Goal: Task Accomplishment & Management: Manage account settings

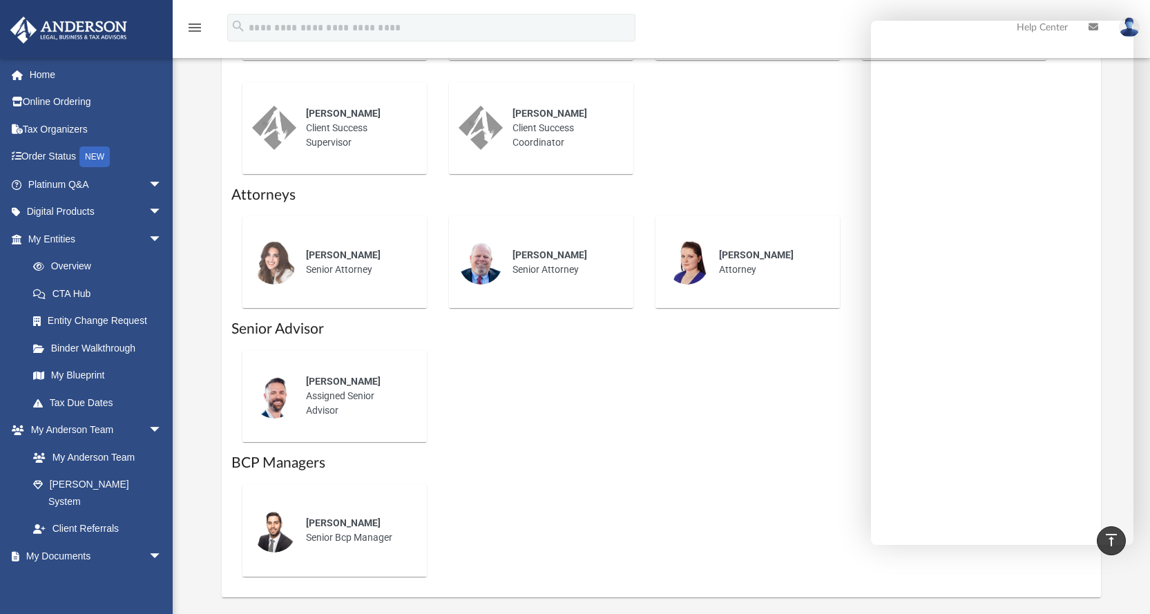
scroll to position [506, 0]
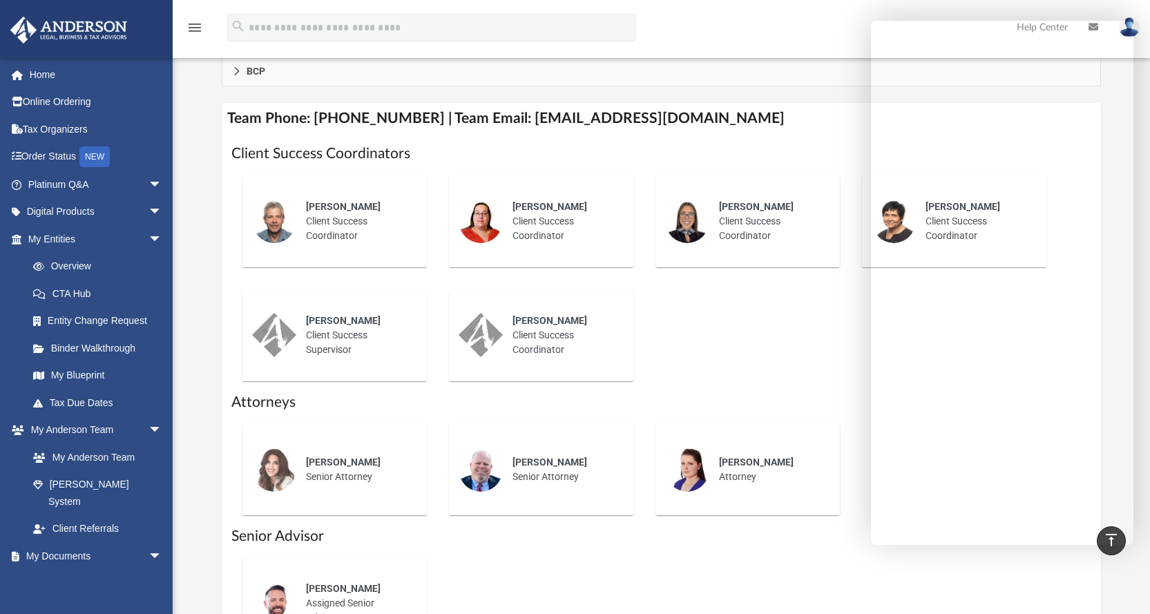
click at [806, 342] on div "Greg Coughlan Client Success Coordinator Kiley Hinsch Client Success Coordinato…" at bounding box center [661, 278] width 860 height 228
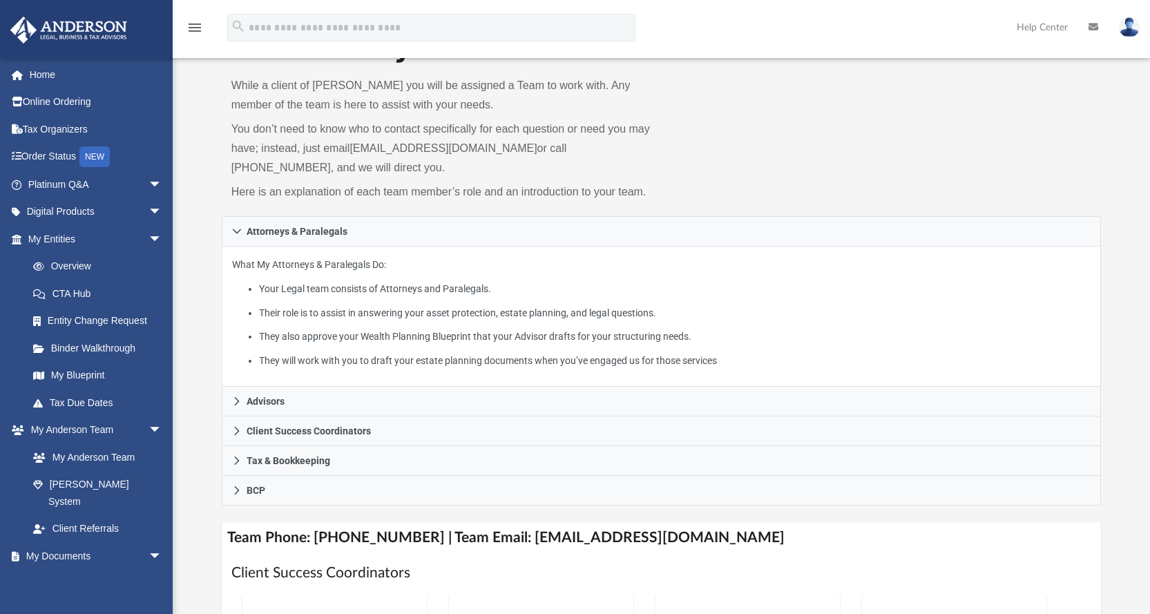
scroll to position [0, 0]
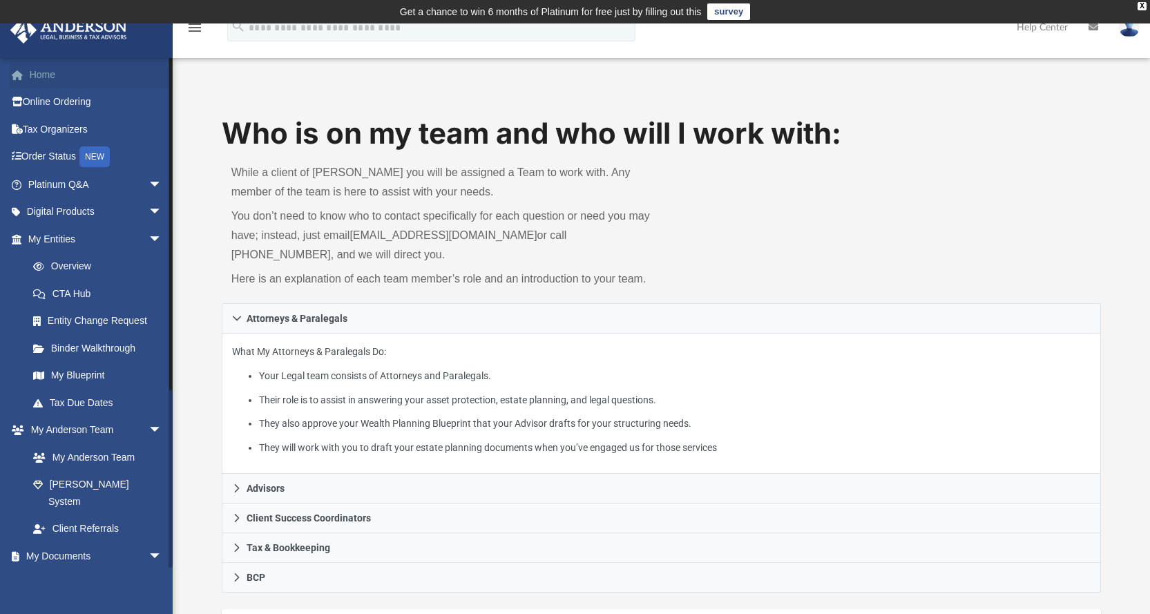
click at [48, 73] on link "Home" at bounding box center [96, 75] width 173 height 28
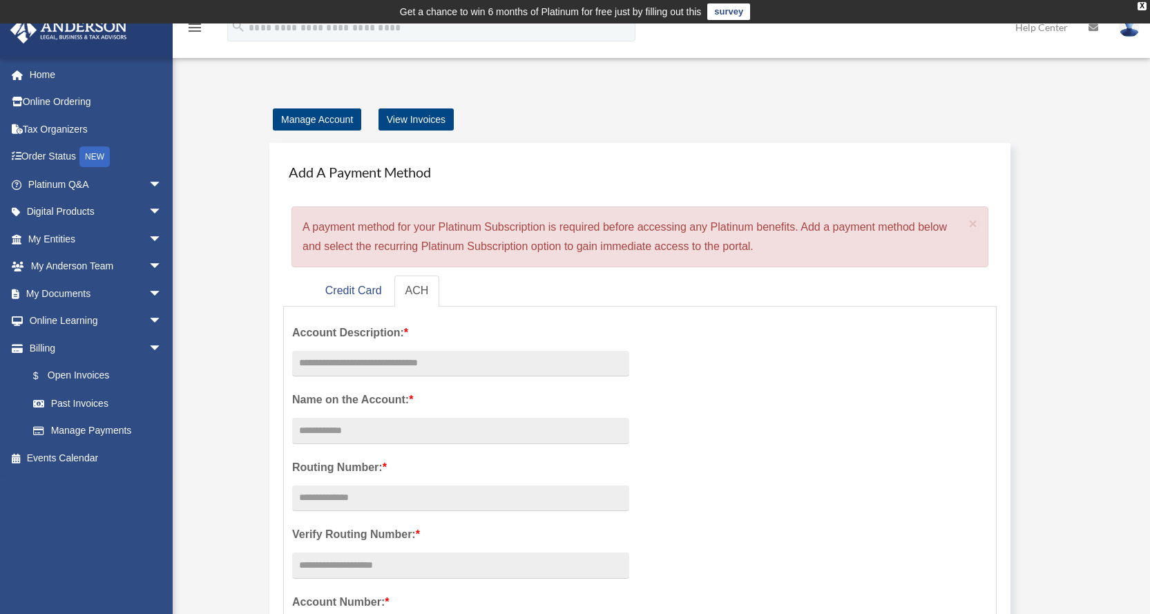
click at [1139, 1] on td "Get a chance to win 6 months of Platinum for free just by filling out this surv…" at bounding box center [575, 11] width 1150 height 23
click at [1141, 6] on div "X" at bounding box center [1141, 6] width 9 height 8
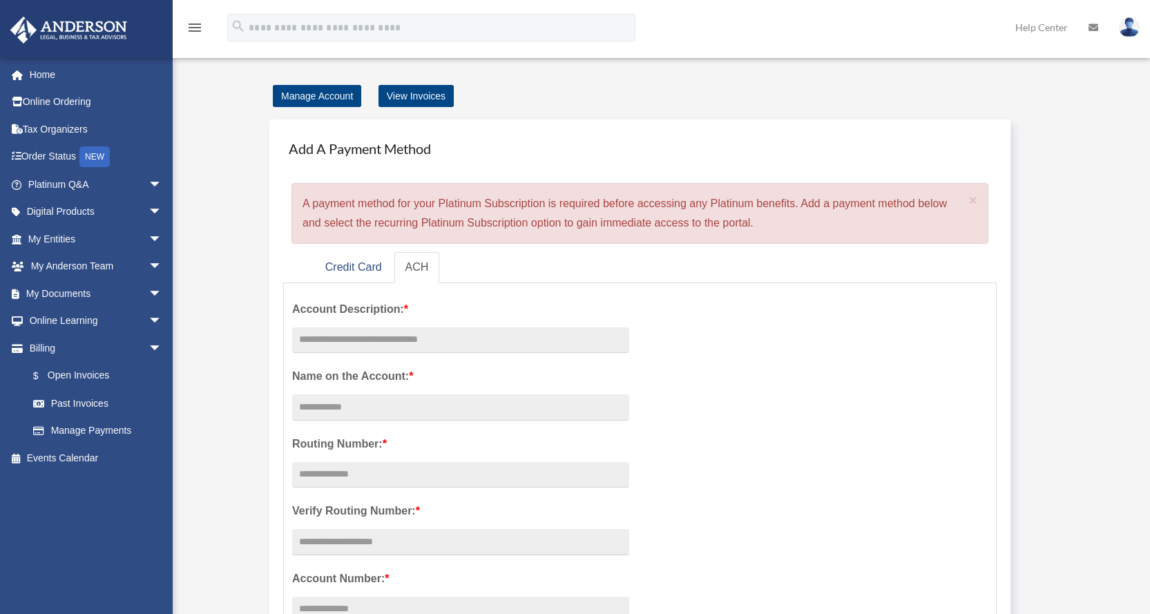
click at [199, 23] on icon "menu" at bounding box center [194, 27] width 17 height 17
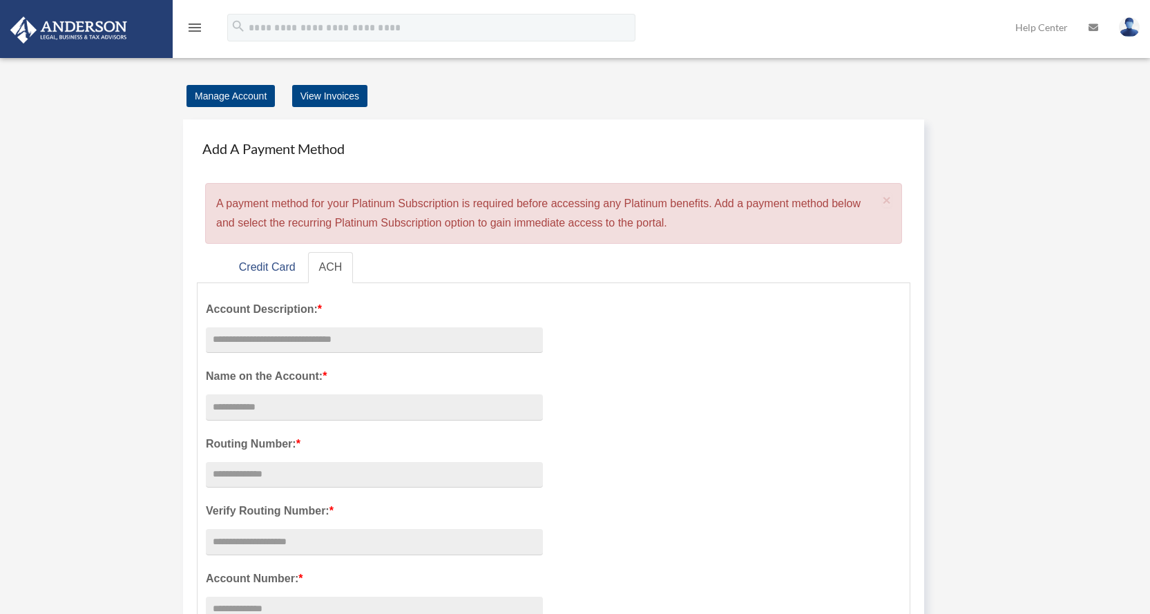
click at [195, 30] on icon "menu" at bounding box center [194, 27] width 17 height 17
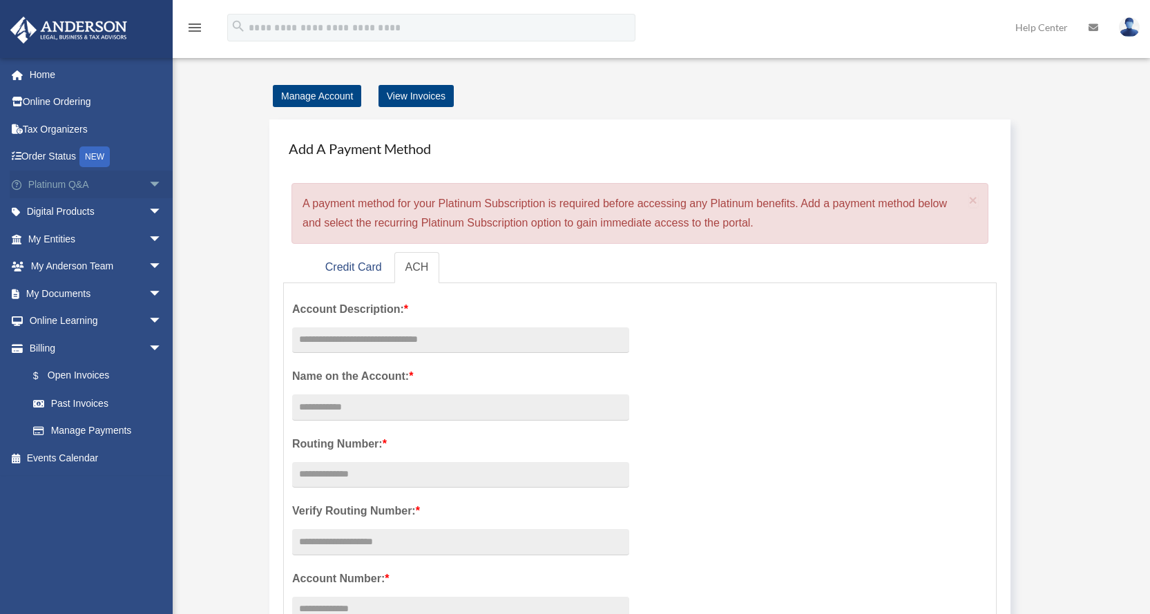
click at [61, 178] on link "Platinum Q&A arrow_drop_down" at bounding box center [96, 185] width 173 height 28
click at [148, 182] on span "arrow_drop_down" at bounding box center [162, 185] width 28 height 28
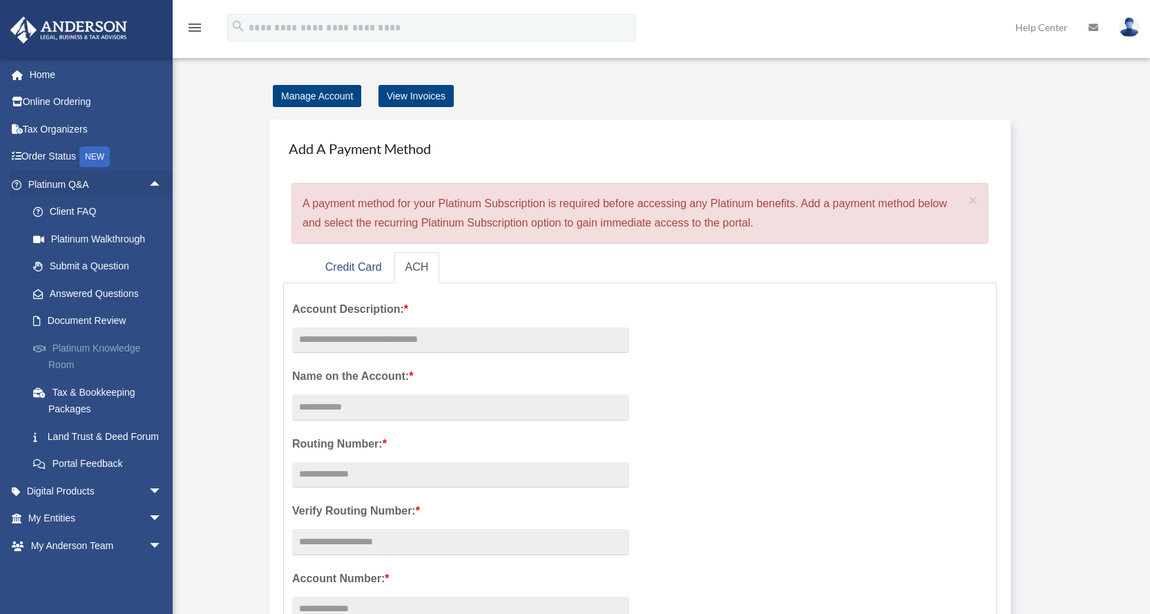
click at [109, 342] on link "Platinum Knowledge Room" at bounding box center [101, 356] width 164 height 44
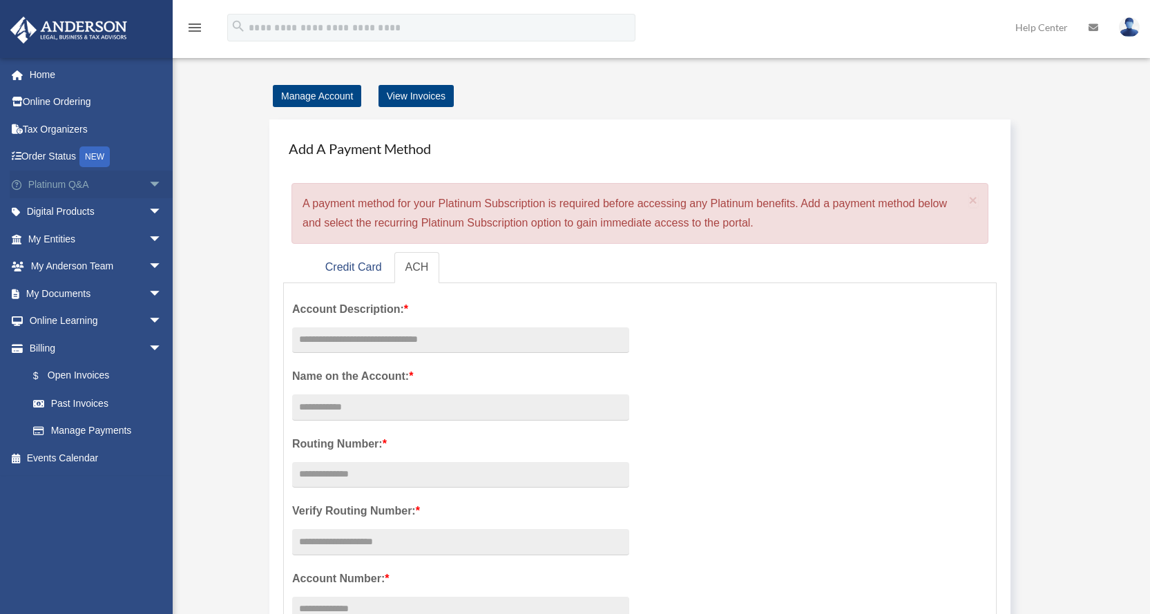
click at [148, 184] on span "arrow_drop_down" at bounding box center [162, 185] width 28 height 28
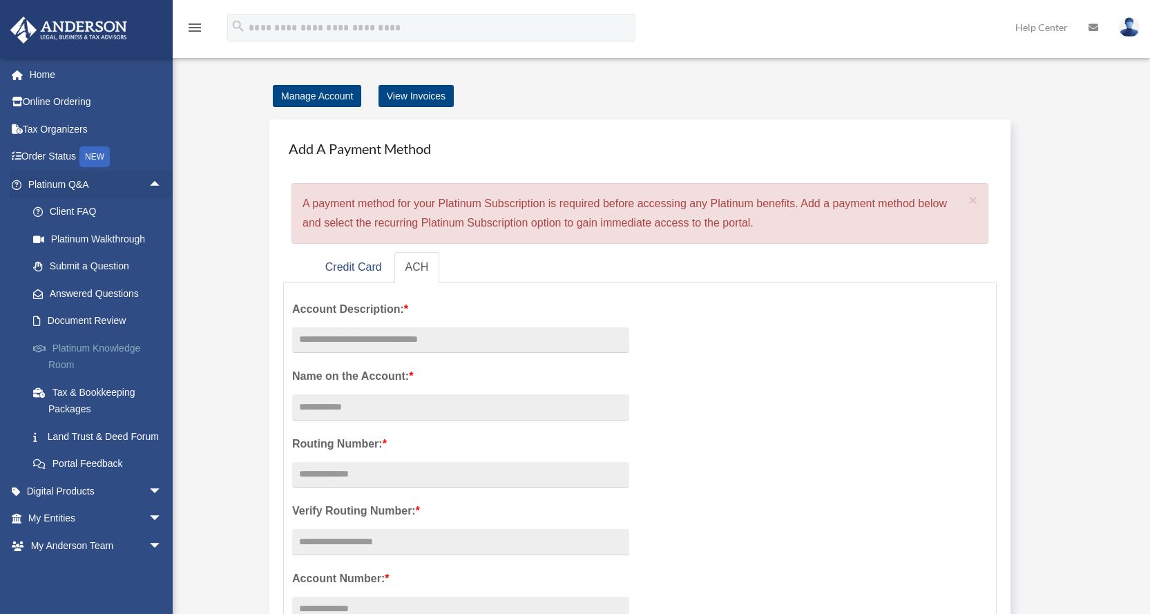
click at [128, 351] on link "Platinum Knowledge Room" at bounding box center [101, 356] width 164 height 44
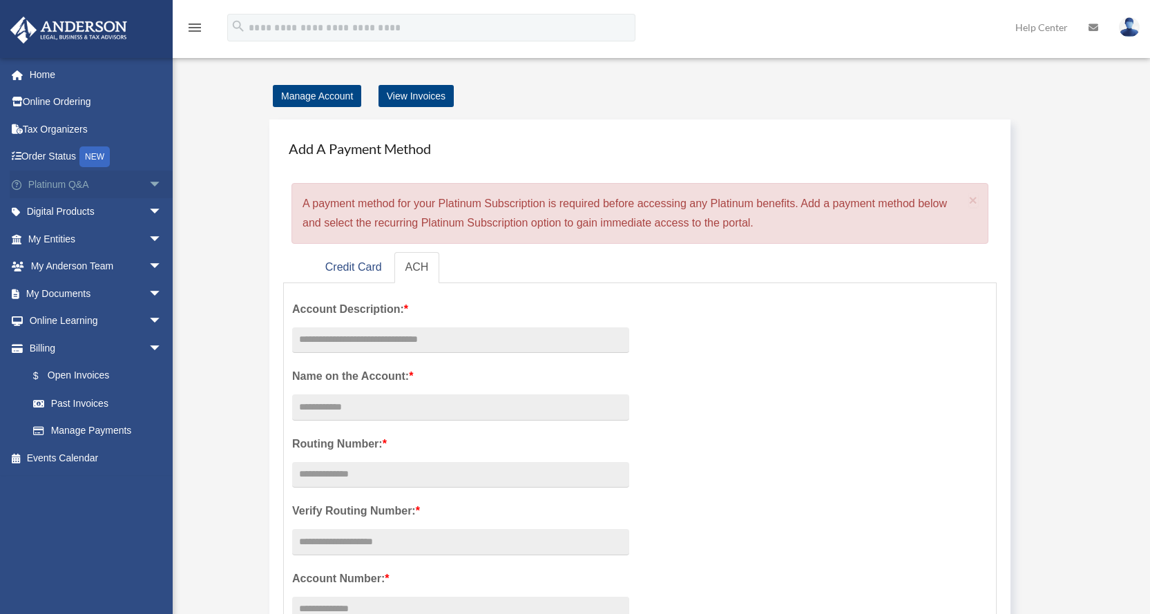
click at [148, 188] on span "arrow_drop_down" at bounding box center [162, 185] width 28 height 28
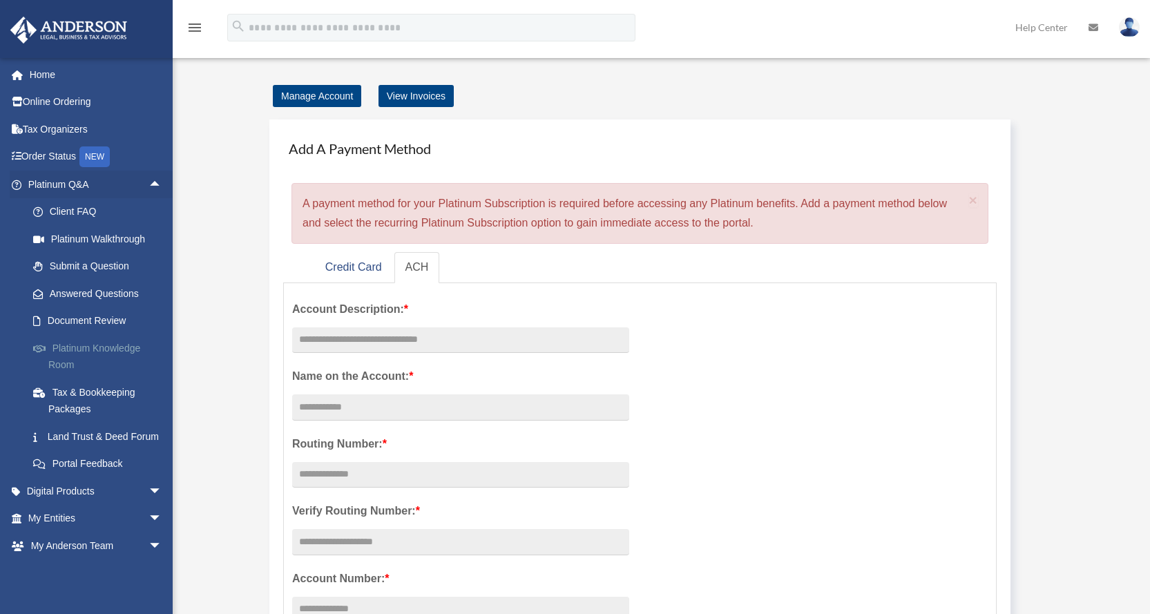
click at [55, 354] on link "Platinum Knowledge Room" at bounding box center [101, 356] width 164 height 44
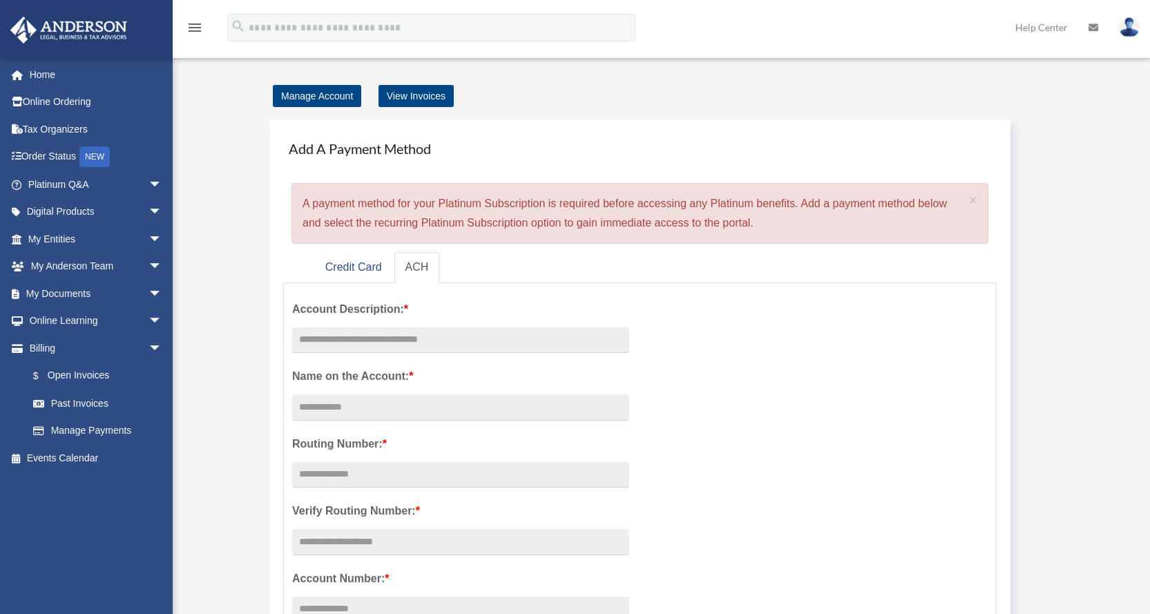
click at [1133, 30] on img at bounding box center [1129, 27] width 21 height 20
click at [1037, 26] on link "Help Center" at bounding box center [1041, 27] width 73 height 55
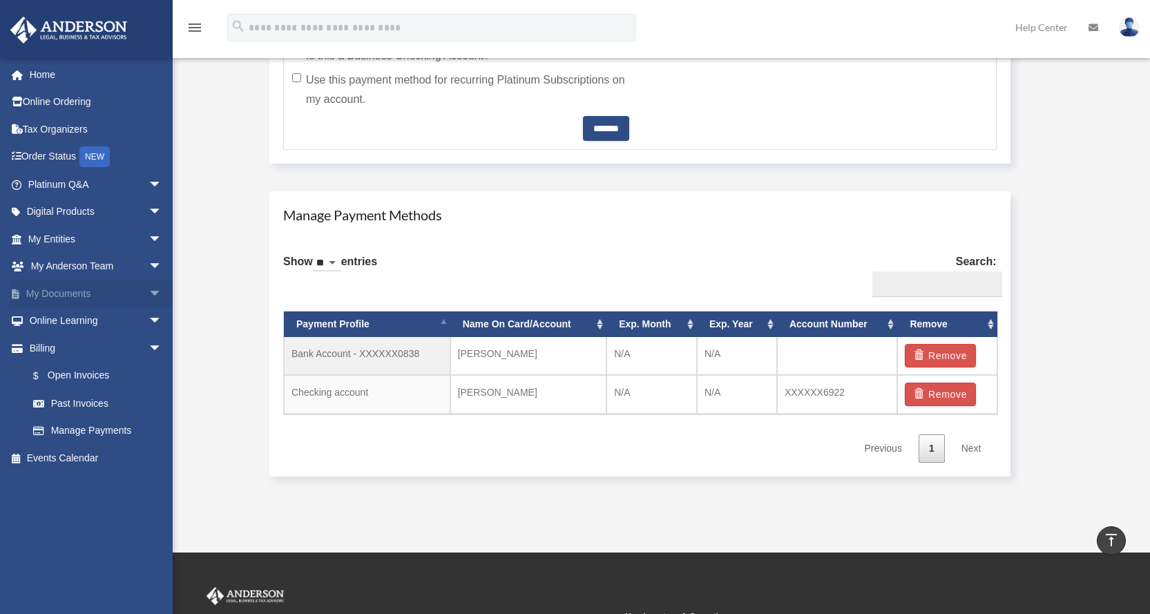
scroll to position [441, 0]
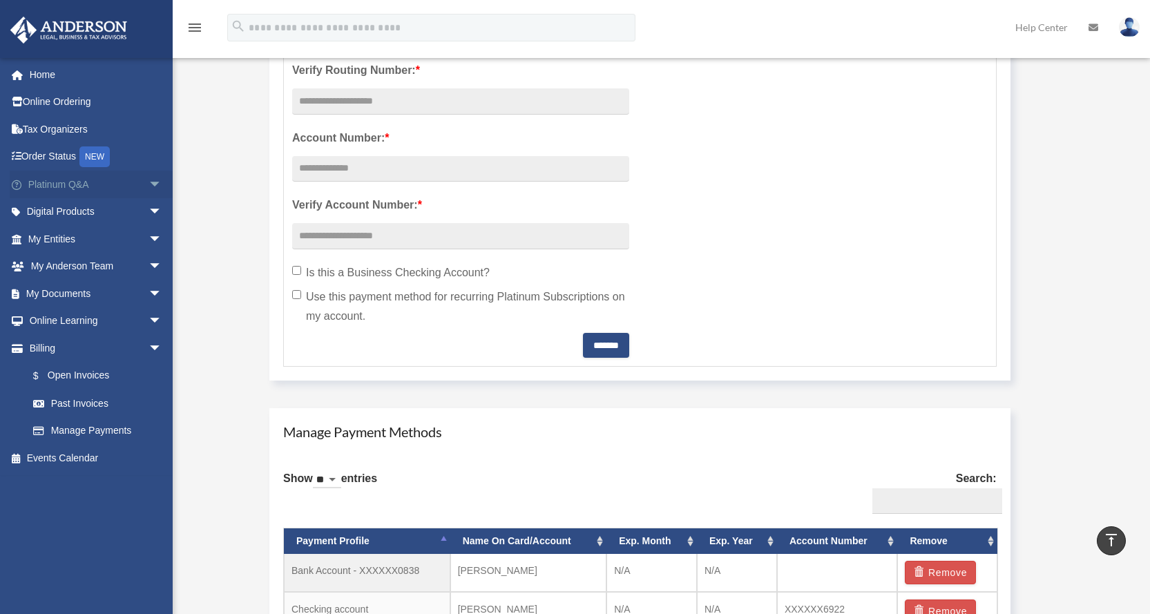
click at [148, 189] on span "arrow_drop_down" at bounding box center [162, 185] width 28 height 28
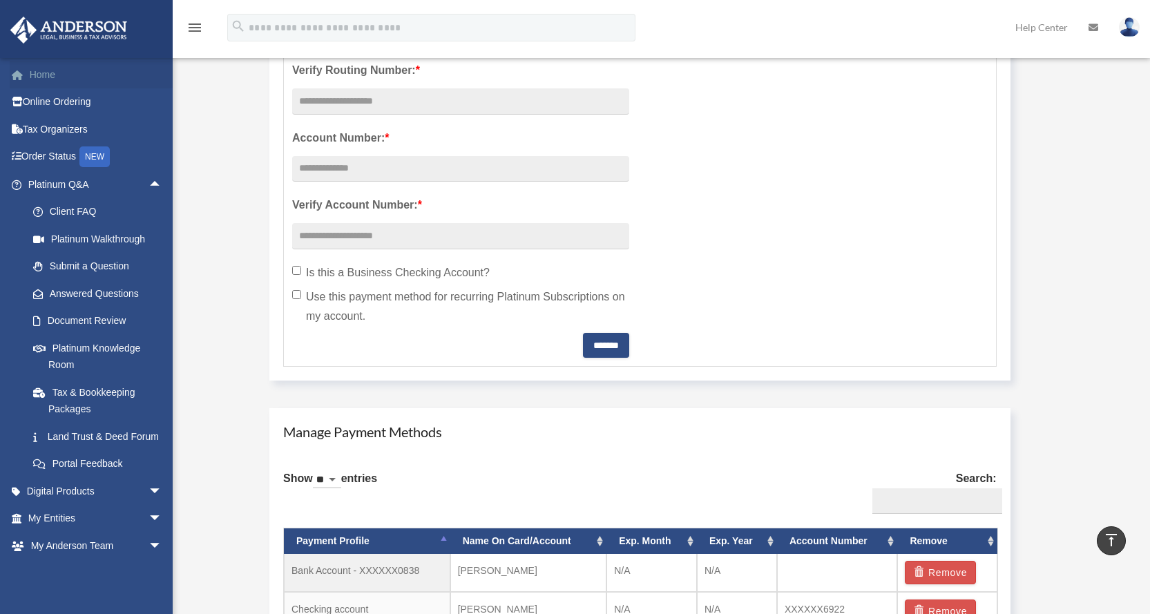
click at [48, 78] on link "Home" at bounding box center [96, 75] width 173 height 28
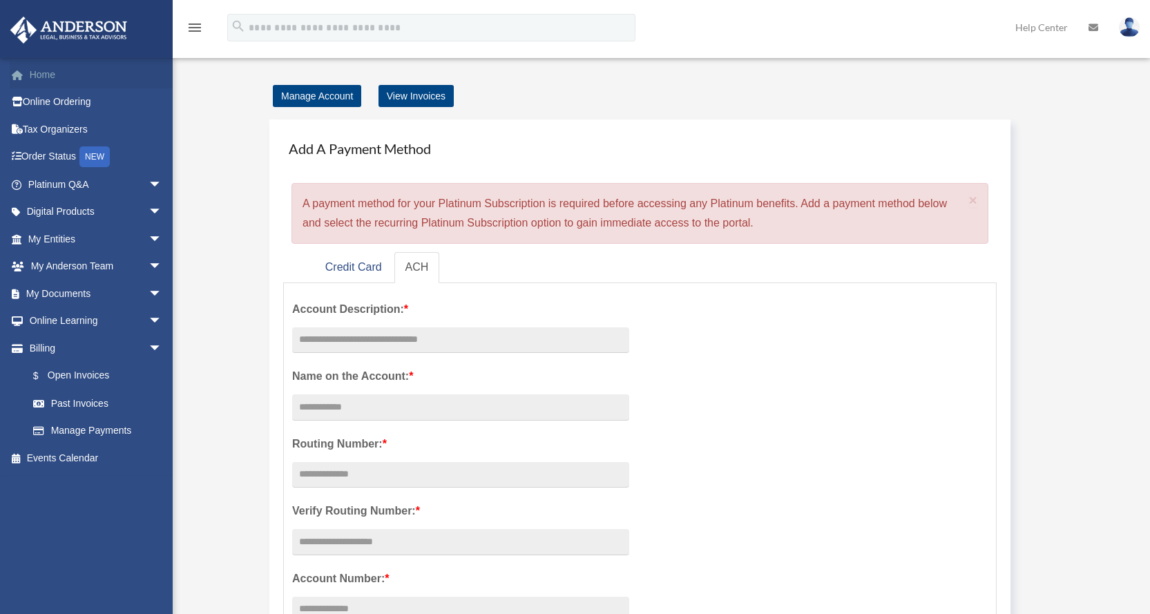
click at [47, 72] on link "Home" at bounding box center [96, 75] width 173 height 28
click at [37, 81] on link "Home" at bounding box center [96, 75] width 173 height 28
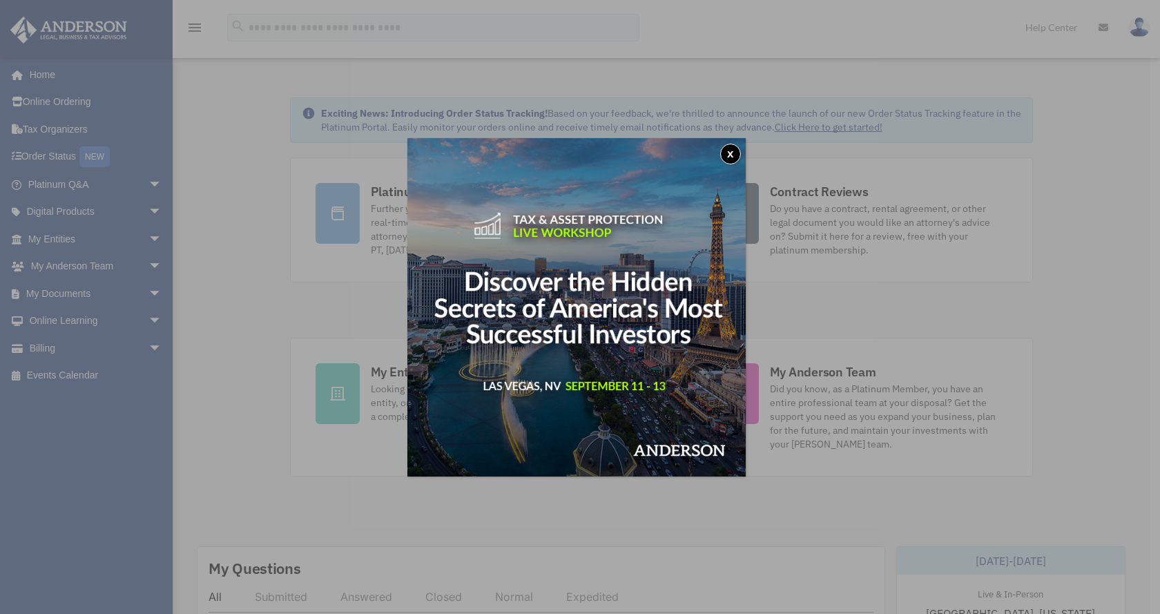
click at [737, 153] on button "x" at bounding box center [730, 154] width 21 height 21
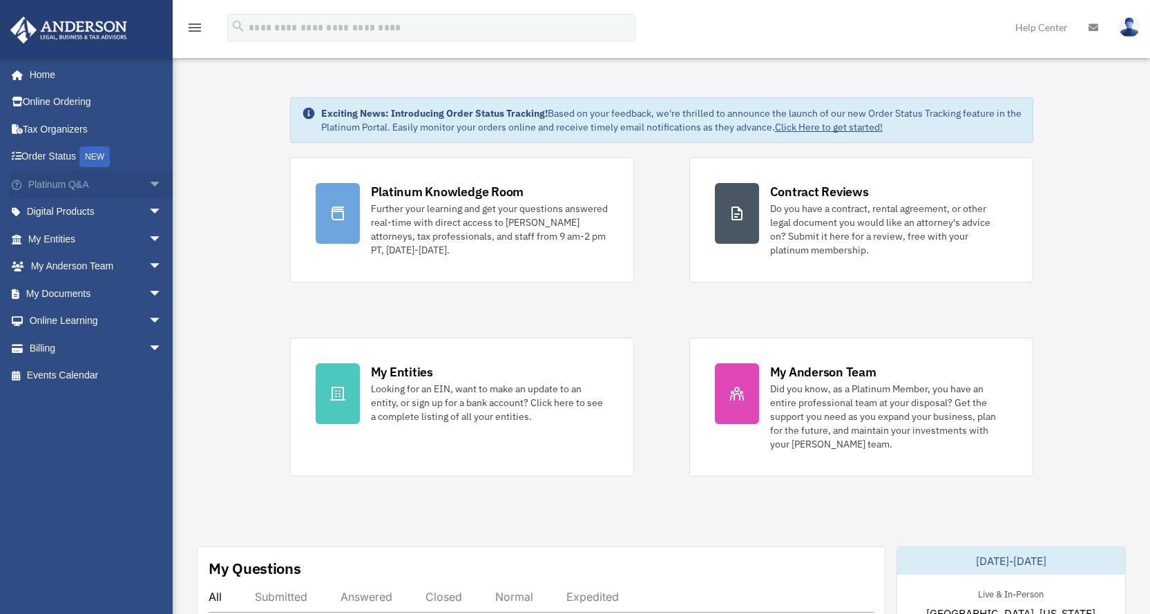
click at [148, 186] on span "arrow_drop_down" at bounding box center [162, 185] width 28 height 28
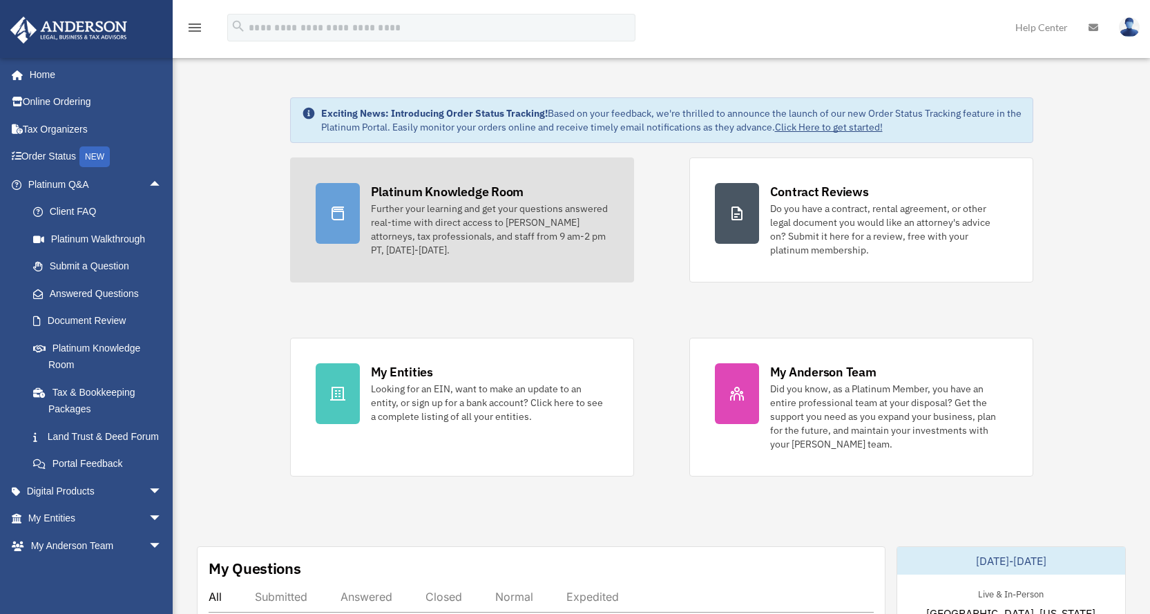
click at [339, 216] on icon at bounding box center [337, 213] width 17 height 17
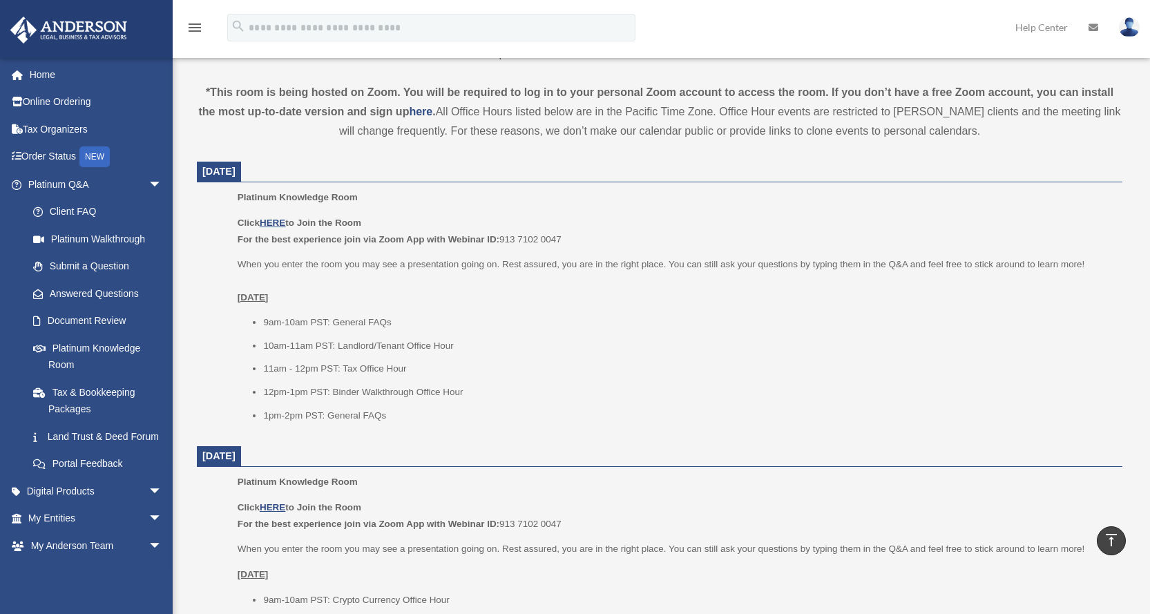
scroll to position [483, 0]
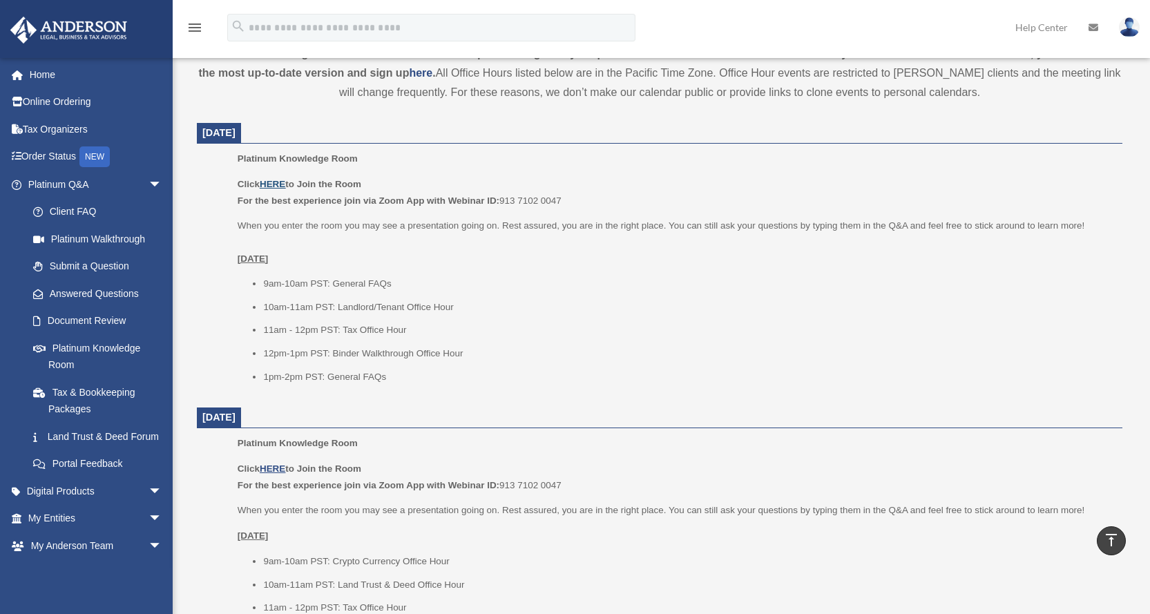
click at [275, 184] on u "HERE" at bounding box center [273, 184] width 26 height 10
click at [1124, 24] on img at bounding box center [1129, 27] width 21 height 20
click at [1116, 28] on link at bounding box center [1128, 27] width 41 height 61
click at [1131, 35] on img at bounding box center [1129, 27] width 21 height 20
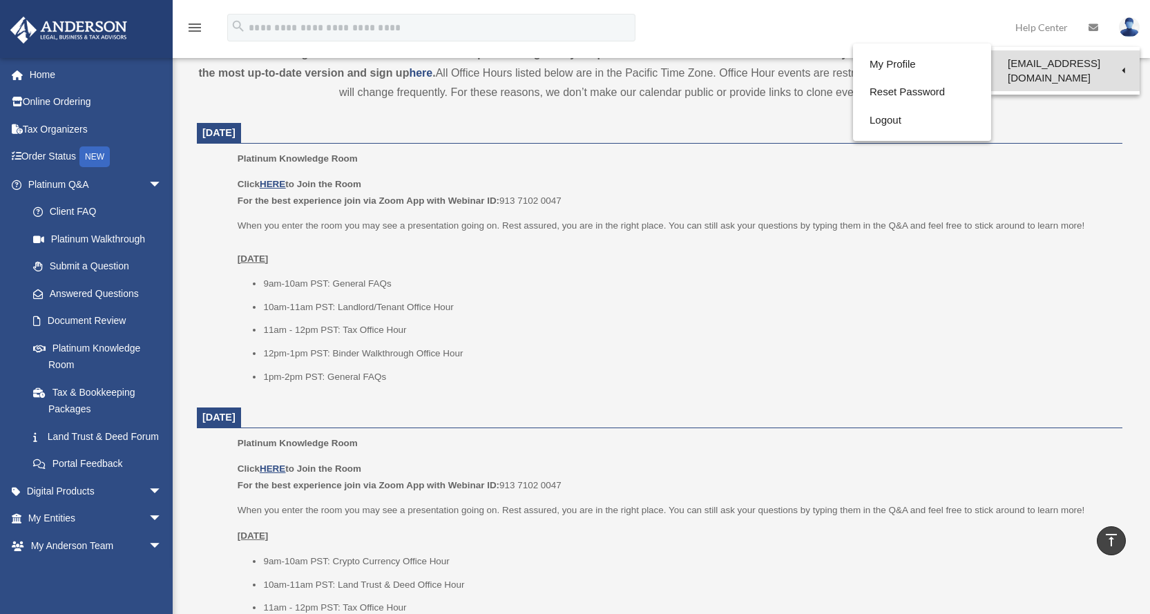
click at [1081, 65] on link "[EMAIL_ADDRESS][DOMAIN_NAME]" at bounding box center [1065, 70] width 148 height 41
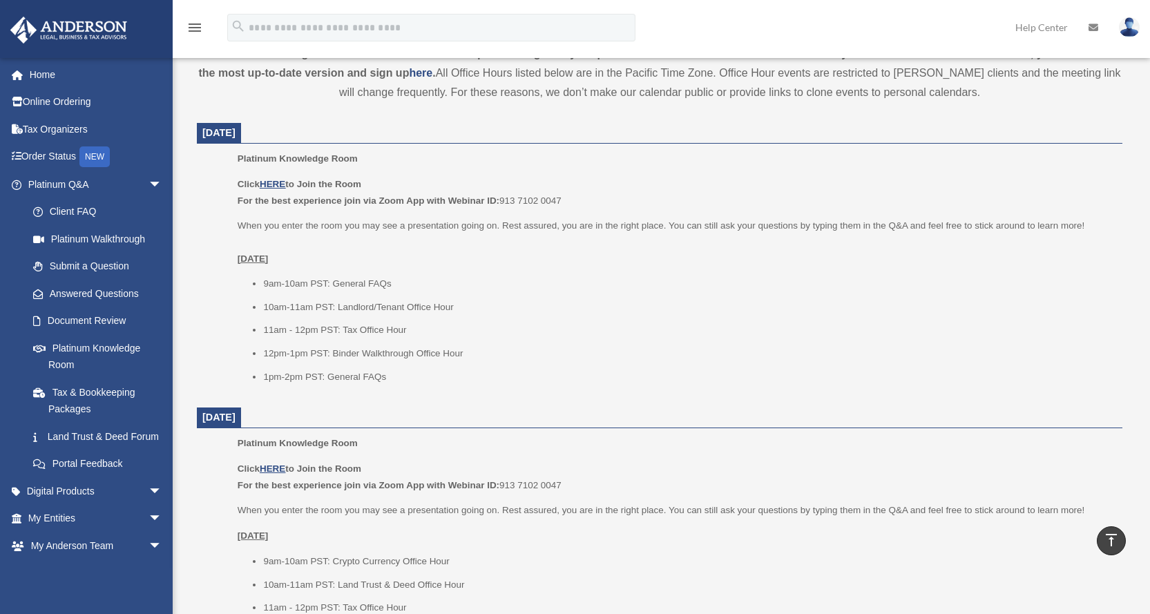
click at [1081, 65] on div "*This room is being hosted on Zoom. You will be required to log in to your pers…" at bounding box center [659, 73] width 925 height 58
click at [1131, 28] on img at bounding box center [1129, 27] width 21 height 20
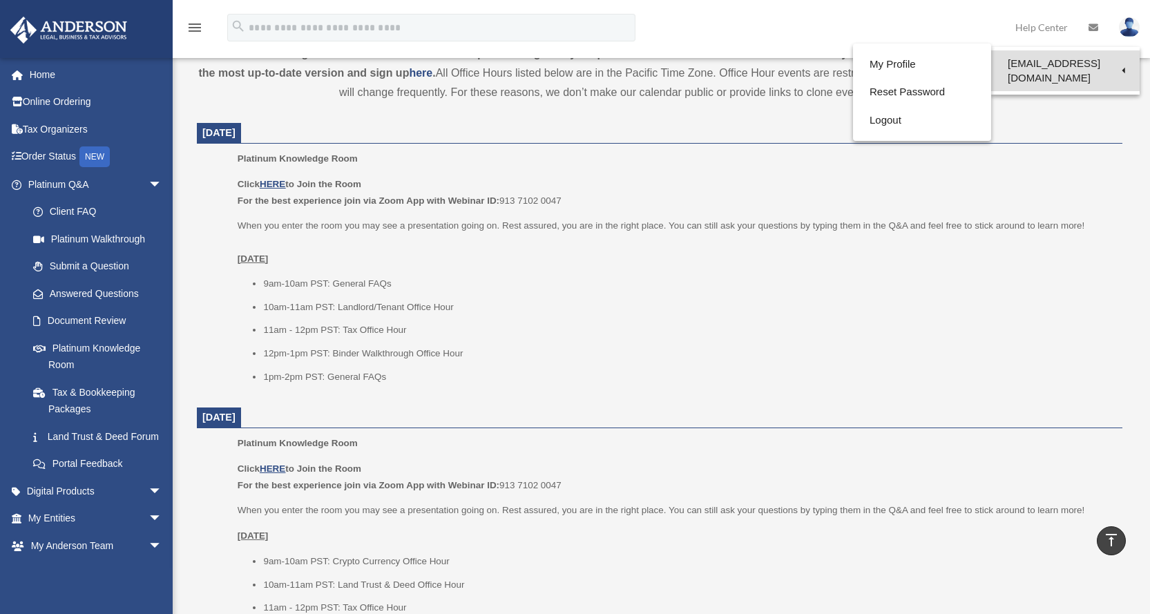
click at [1075, 67] on link "[EMAIL_ADDRESS][DOMAIN_NAME]" at bounding box center [1065, 70] width 148 height 41
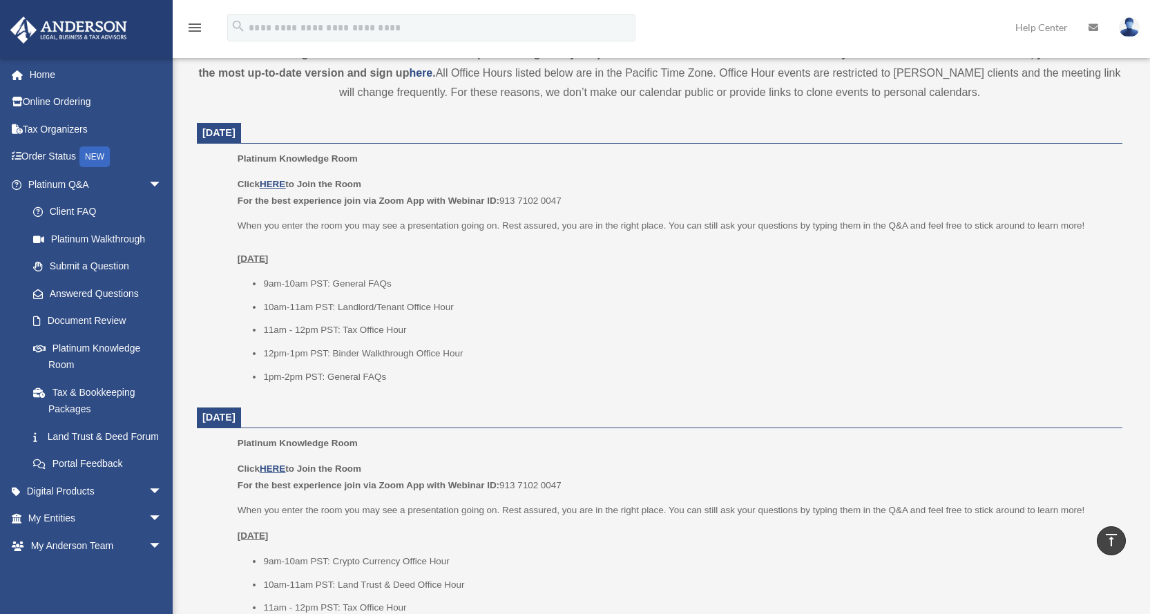
click at [1128, 30] on img at bounding box center [1129, 27] width 21 height 20
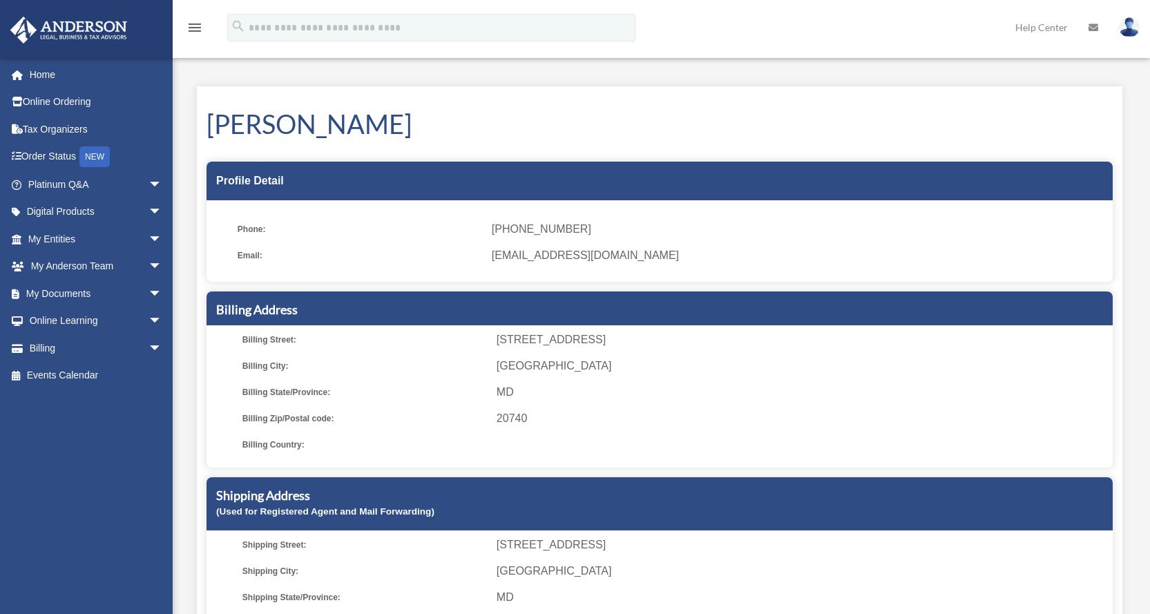
click at [1127, 27] on img at bounding box center [1129, 27] width 21 height 20
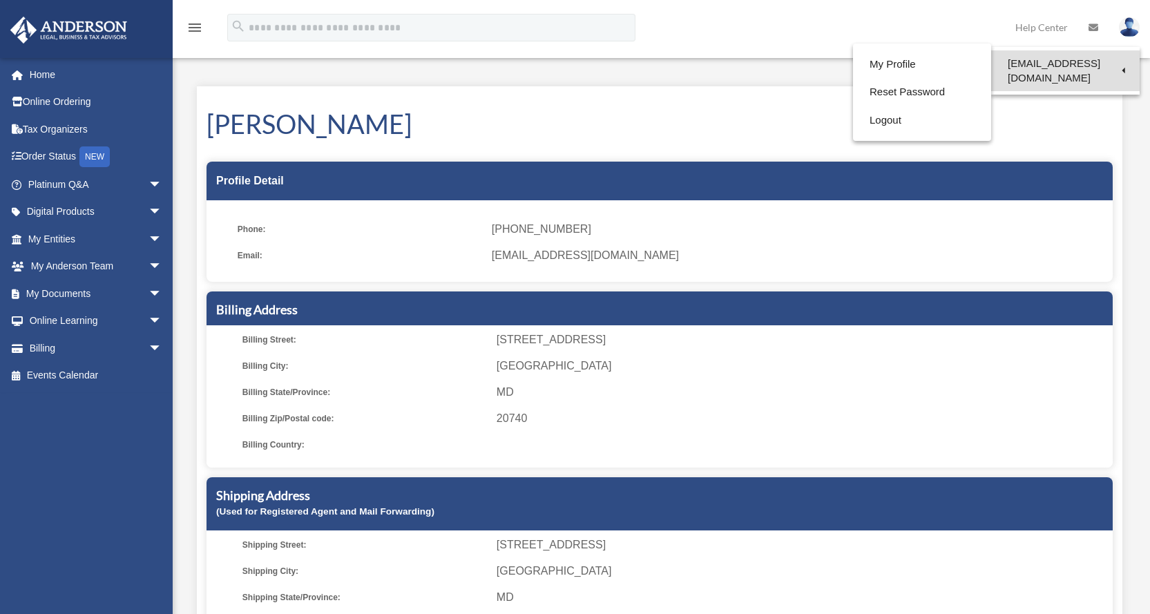
click at [1084, 71] on link "[EMAIL_ADDRESS][DOMAIN_NAME]" at bounding box center [1065, 70] width 148 height 41
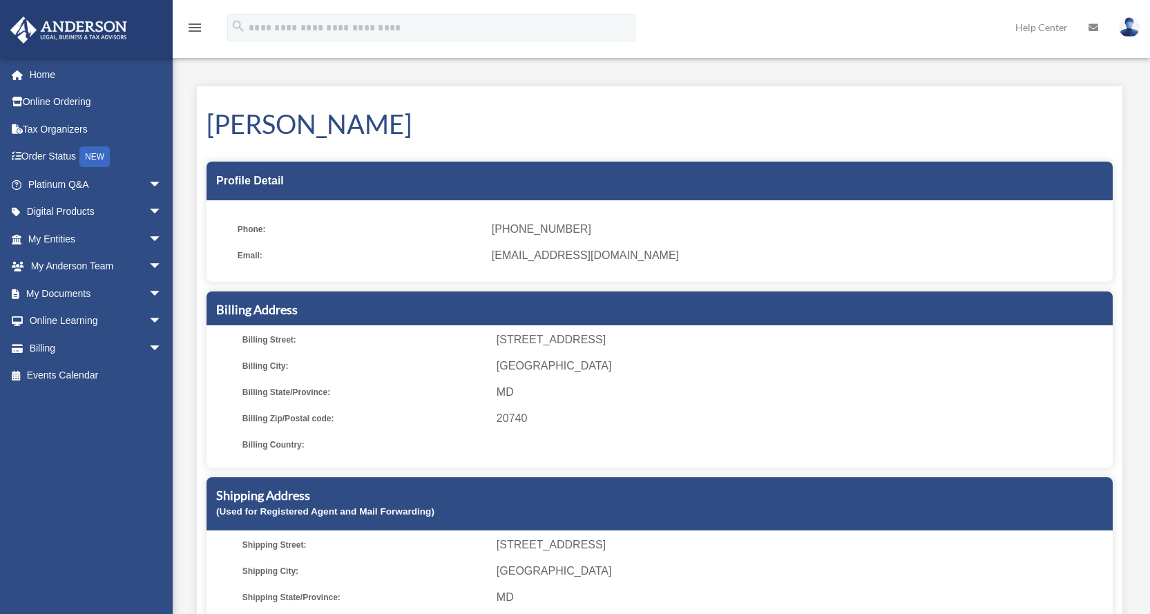
click at [1135, 23] on img at bounding box center [1129, 27] width 21 height 20
click at [1136, 30] on img at bounding box center [1129, 27] width 21 height 20
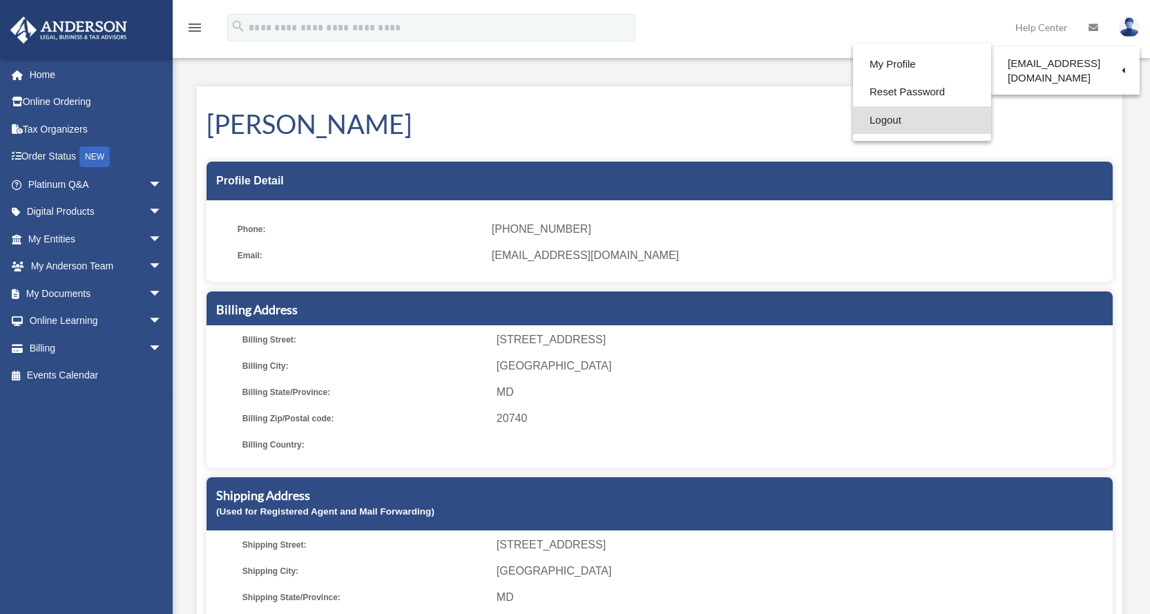
click at [878, 119] on link "Logout" at bounding box center [922, 120] width 138 height 28
